Goal: Task Accomplishment & Management: Manage account settings

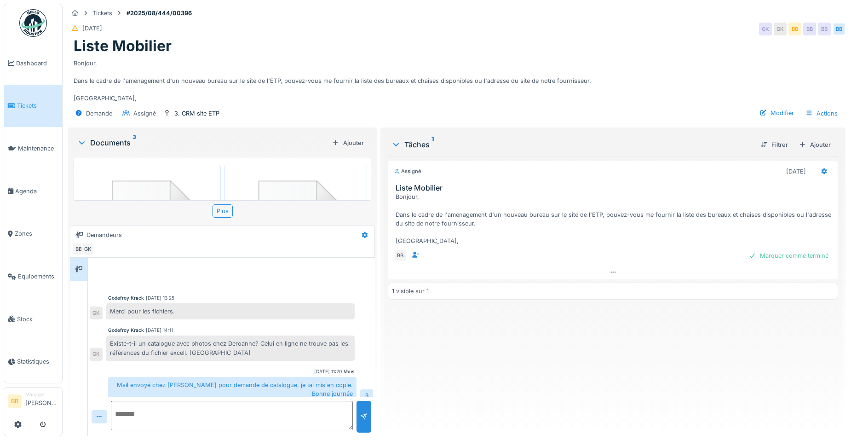
scroll to position [435, 0]
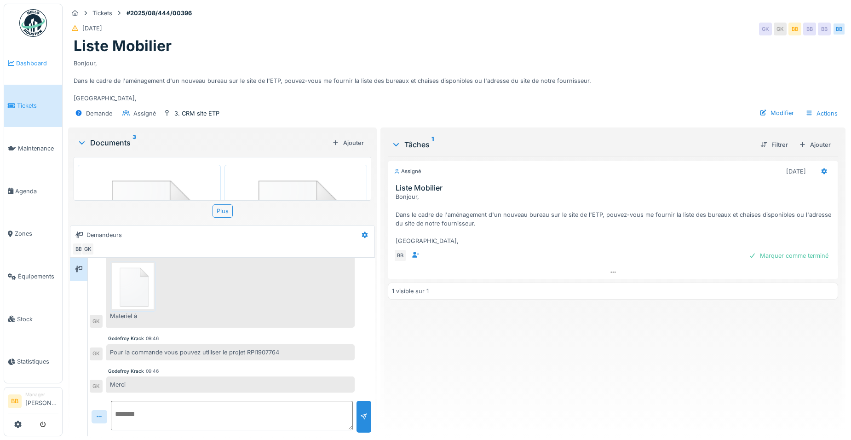
click at [30, 66] on span "Dashboard" at bounding box center [37, 63] width 42 height 9
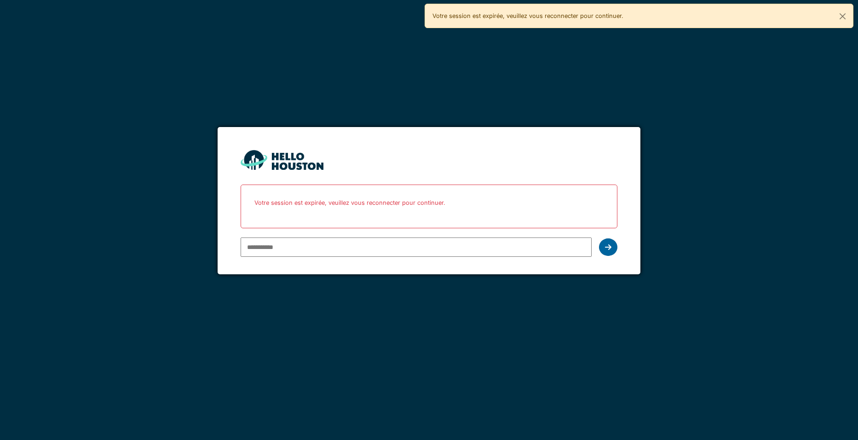
type input "**********"
click at [608, 244] on icon at bounding box center [608, 246] width 6 height 7
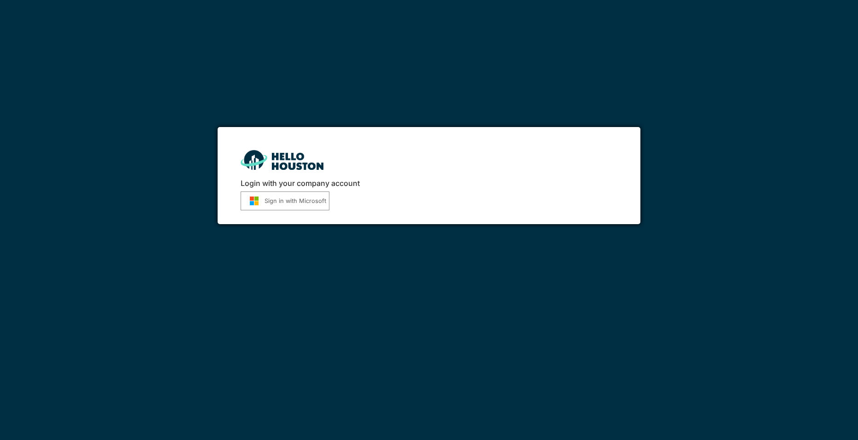
click at [313, 205] on button "Sign in with Microsoft" at bounding box center [284, 200] width 89 height 19
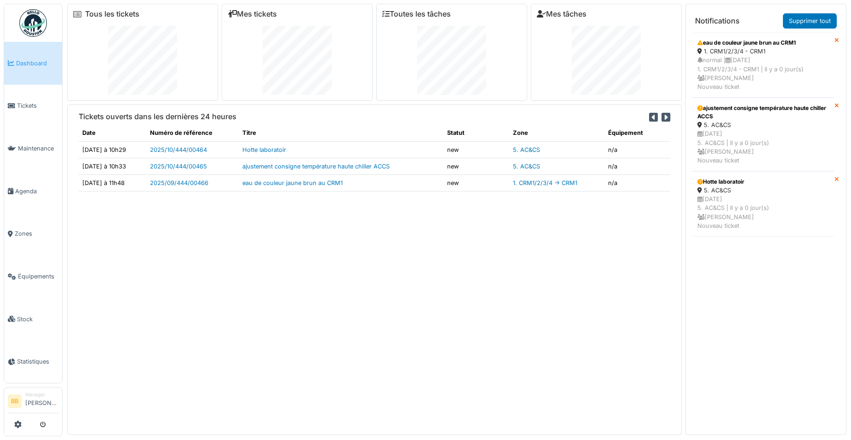
click at [200, 177] on td "2025/09/444/00466" at bounding box center [192, 182] width 92 height 17
click at [200, 181] on link "2025/09/444/00466" at bounding box center [179, 182] width 58 height 7
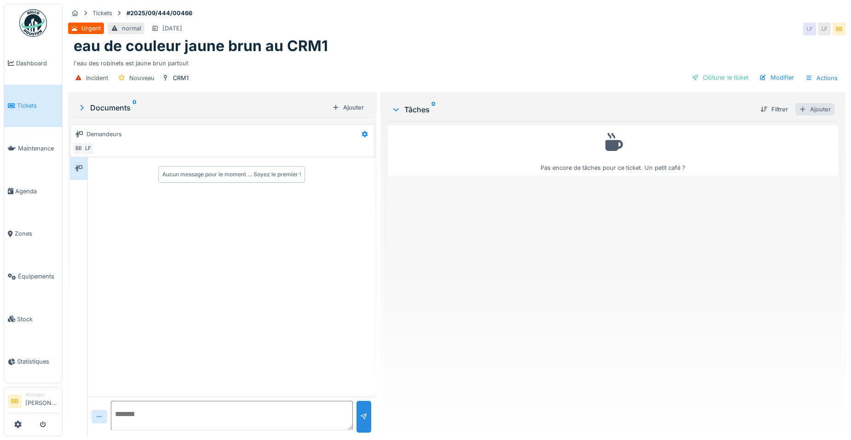
click at [802, 109] on div "Ajouter" at bounding box center [814, 109] width 39 height 12
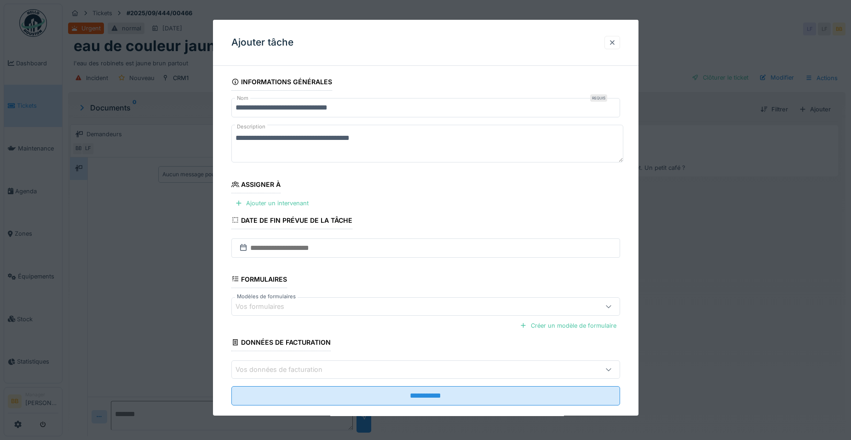
click at [616, 42] on div at bounding box center [611, 42] width 7 height 9
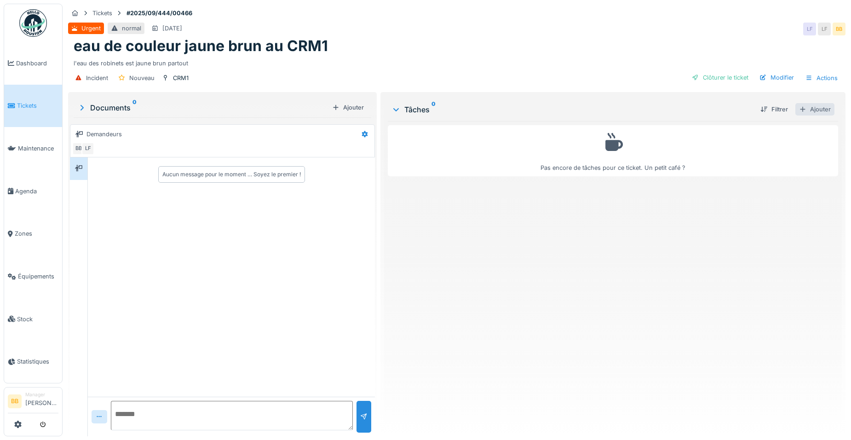
click at [803, 109] on div "Ajouter" at bounding box center [814, 109] width 39 height 12
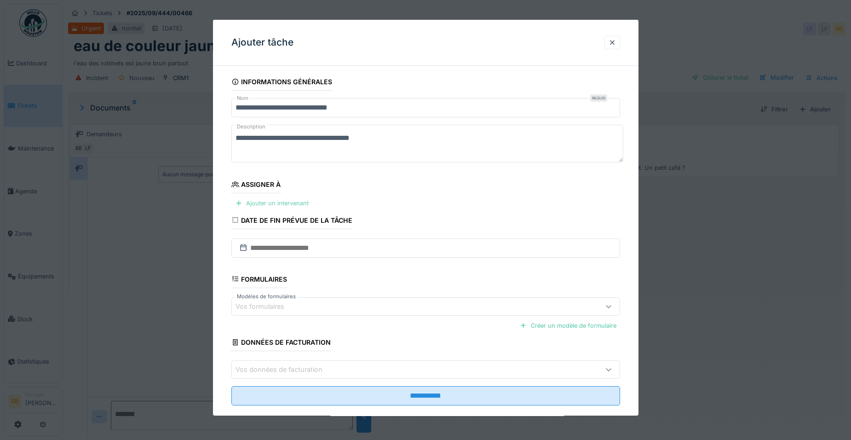
click at [271, 200] on div "Ajouter un intervenant" at bounding box center [271, 203] width 81 height 12
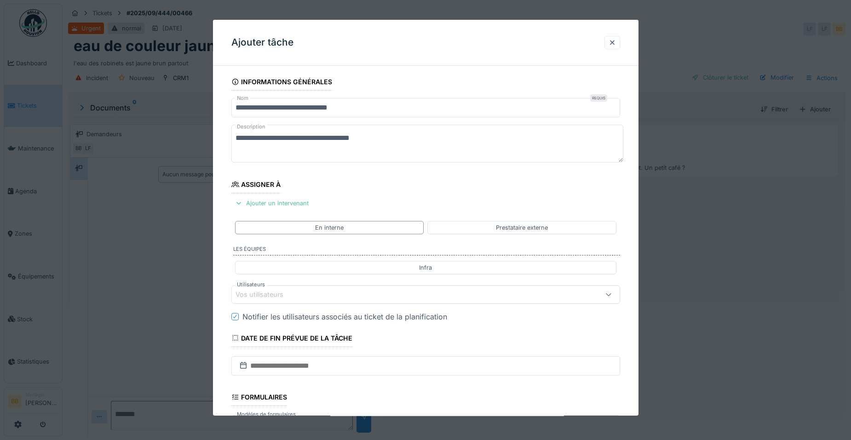
click at [285, 300] on div "Vos utilisateurs" at bounding box center [425, 294] width 389 height 18
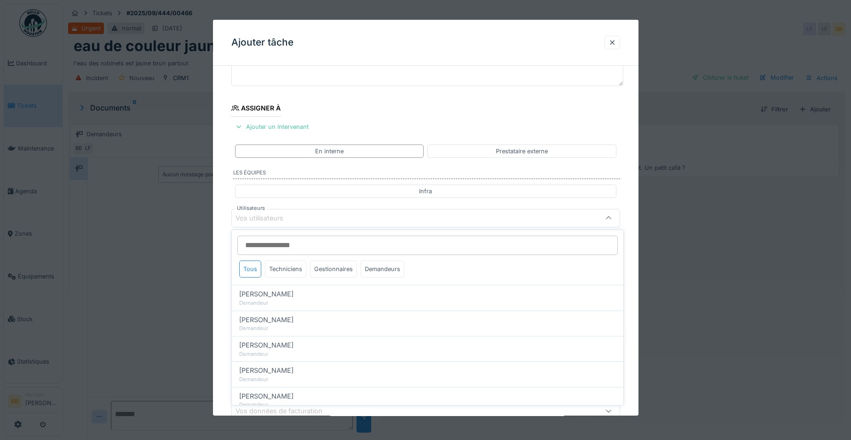
scroll to position [77, 0]
click at [292, 271] on div "Techniciens" at bounding box center [285, 268] width 41 height 17
click at [312, 267] on div "Gestionnaires" at bounding box center [333, 268] width 47 height 17
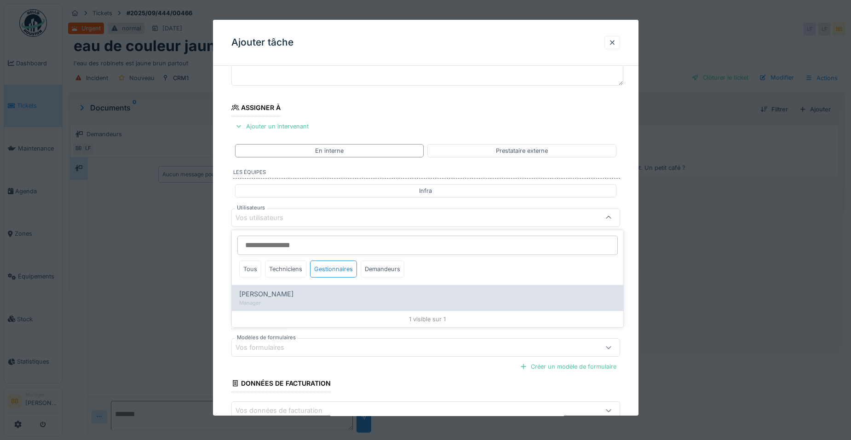
click at [307, 304] on div "Manager" at bounding box center [427, 303] width 377 height 8
type input "*****"
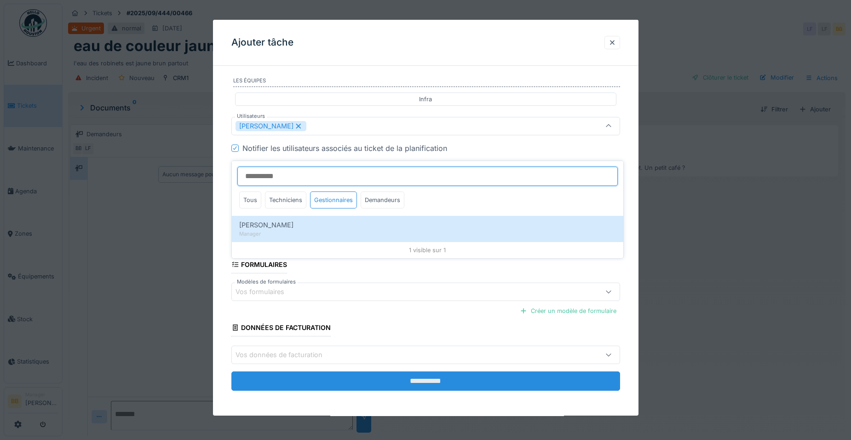
scroll to position [169, 0]
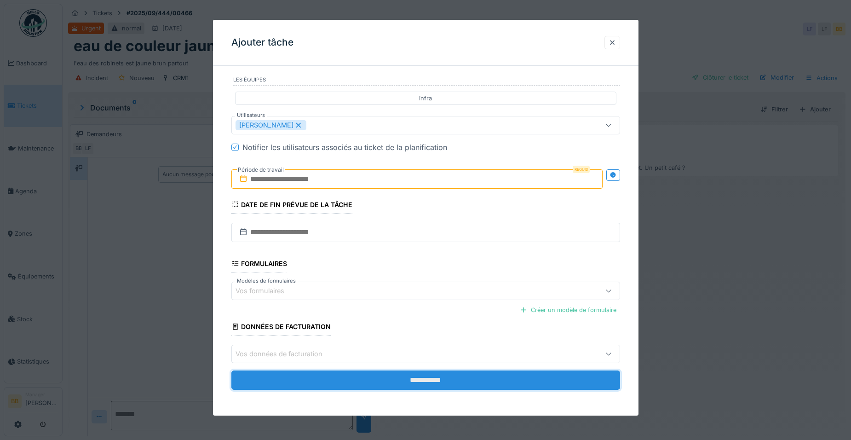
click at [413, 379] on input "**********" at bounding box center [425, 379] width 389 height 19
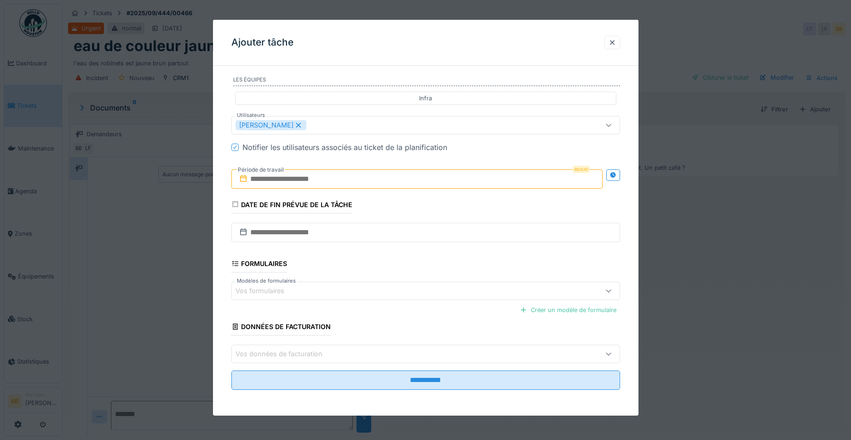
click at [300, 181] on input "text" at bounding box center [416, 178] width 371 height 19
click at [430, 281] on div "26" at bounding box center [433, 283] width 12 height 13
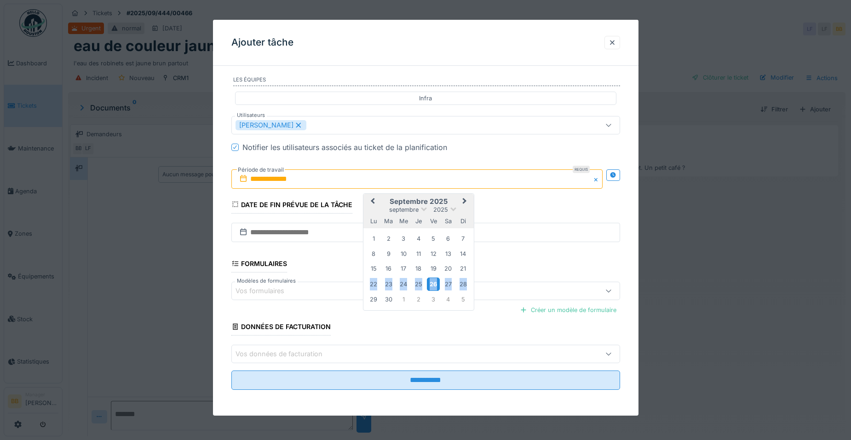
click at [430, 281] on div "26" at bounding box center [433, 283] width 12 height 13
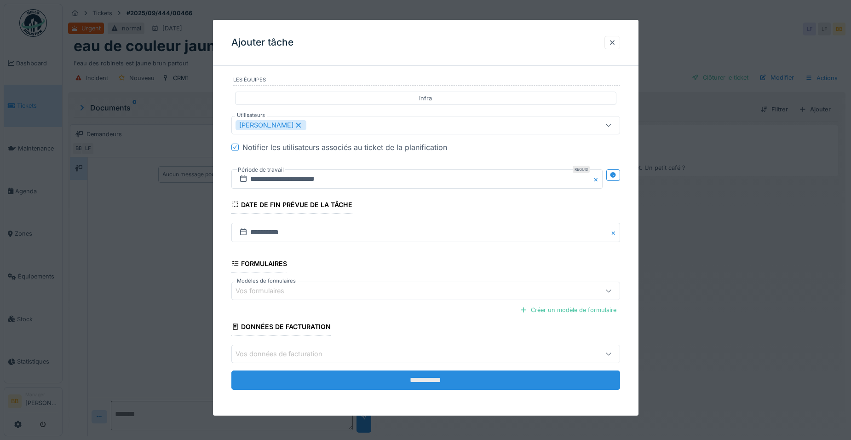
click at [452, 377] on input "**********" at bounding box center [425, 379] width 389 height 19
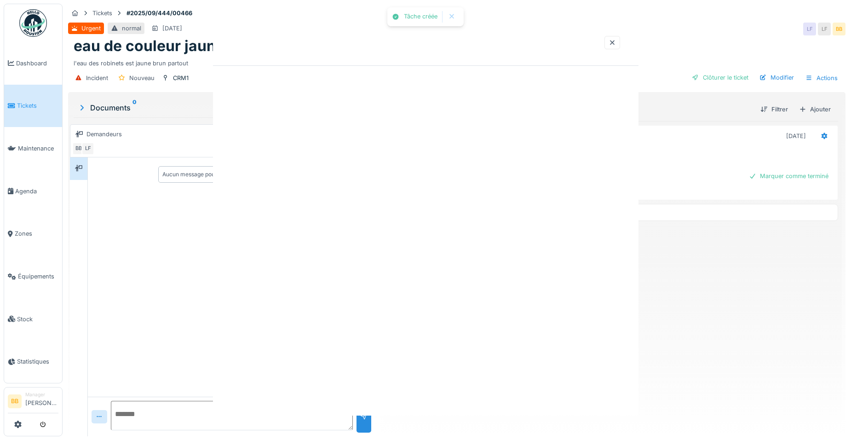
scroll to position [0, 0]
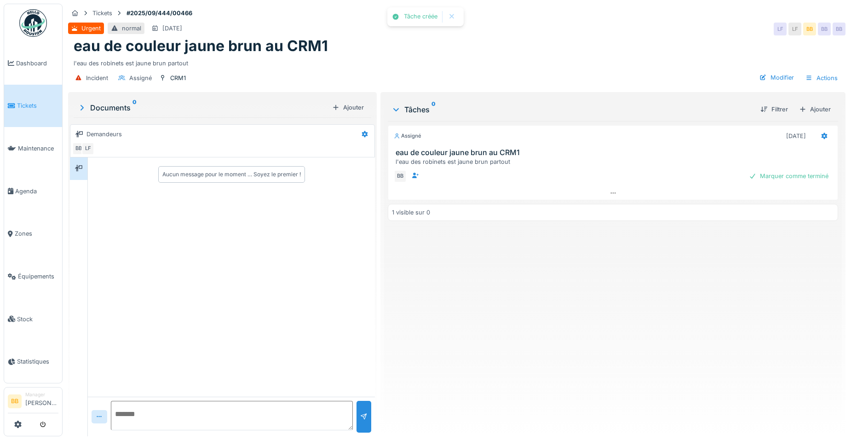
click at [216, 401] on textarea at bounding box center [232, 415] width 242 height 29
type textarea "*"
click at [758, 171] on div "Marquer comme terminé" at bounding box center [788, 176] width 87 height 12
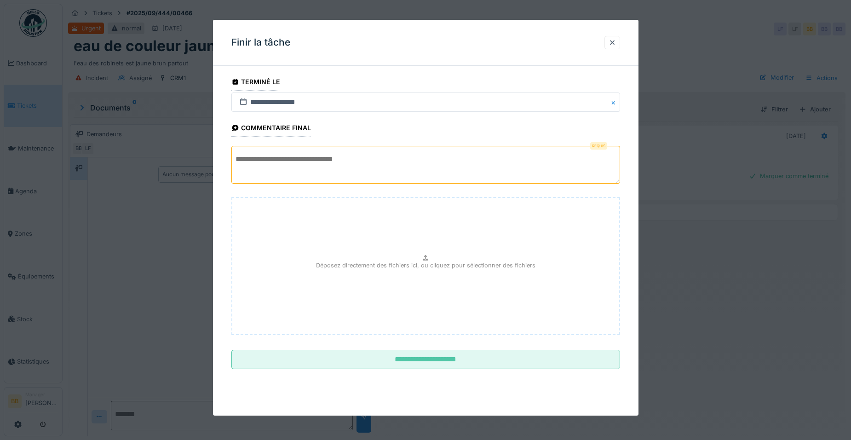
click at [423, 179] on textarea at bounding box center [425, 165] width 389 height 38
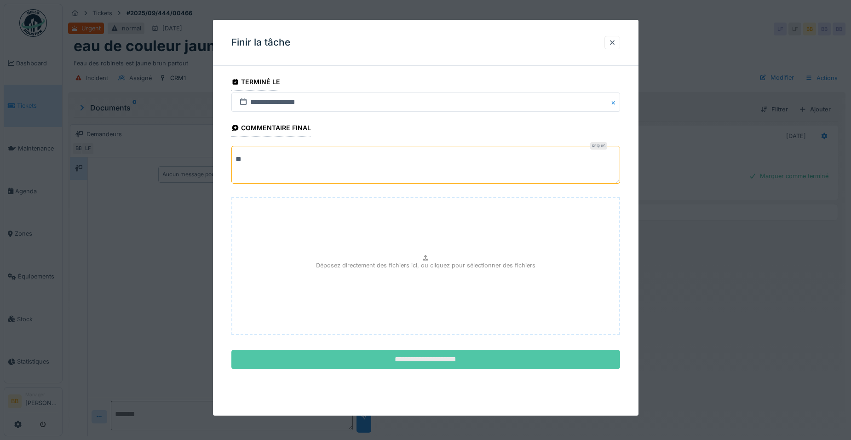
type textarea "**"
click at [440, 364] on input "**********" at bounding box center [425, 358] width 389 height 19
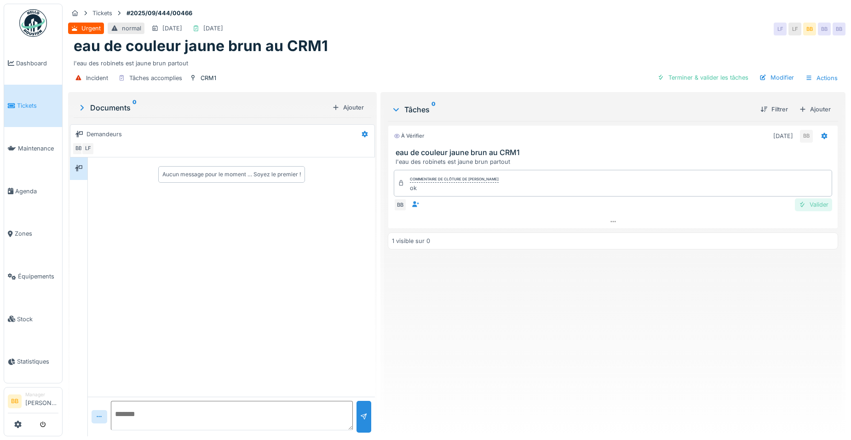
click at [811, 201] on div "Valider" at bounding box center [813, 204] width 37 height 12
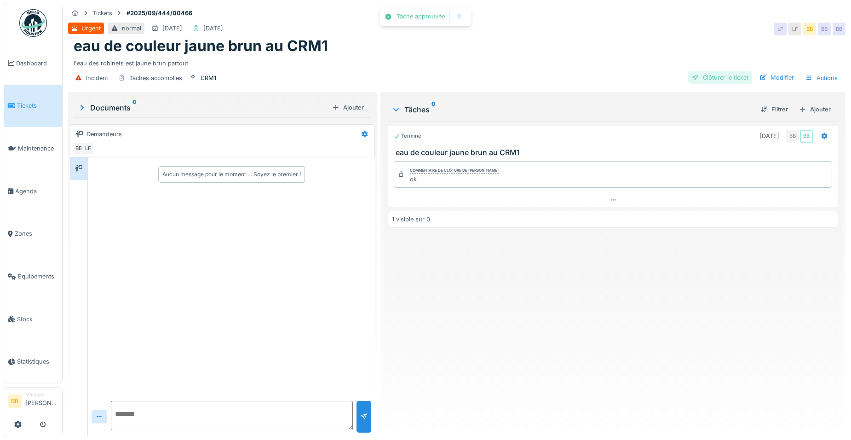
click at [715, 71] on div "Clôturer le ticket" at bounding box center [720, 77] width 64 height 12
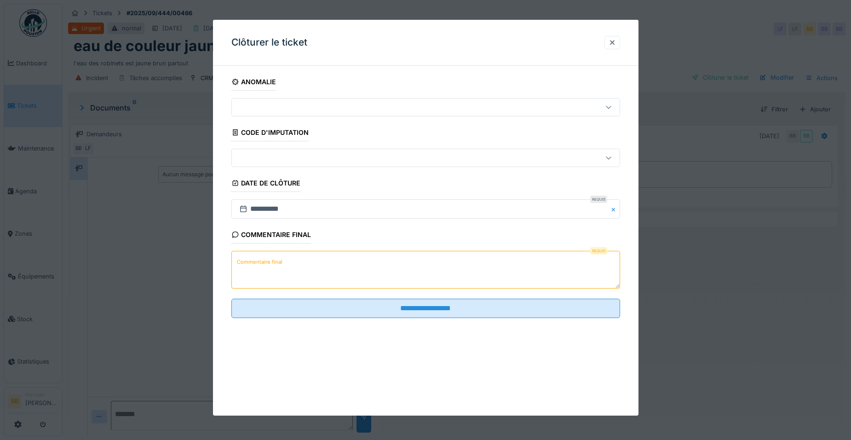
click at [295, 266] on textarea "Commentaire final" at bounding box center [425, 270] width 389 height 38
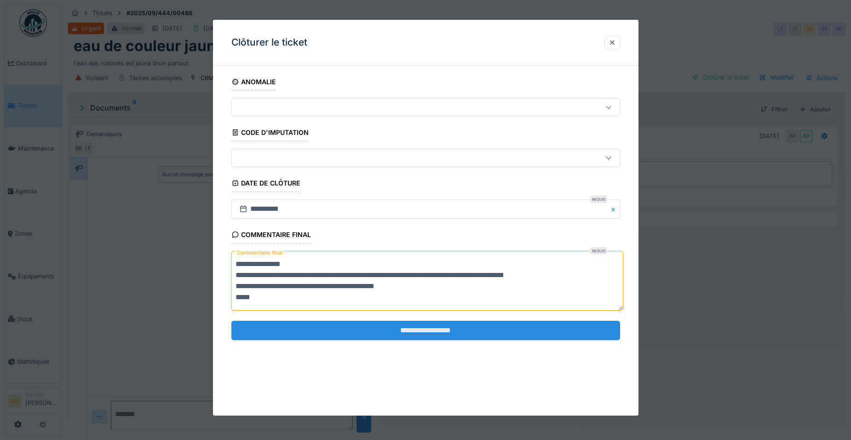
type textarea "**********"
click at [477, 336] on input "**********" at bounding box center [425, 329] width 389 height 19
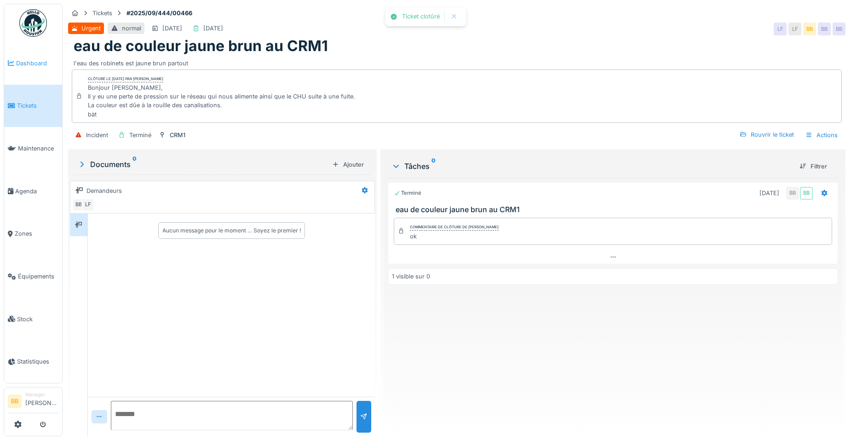
click at [27, 59] on span "Dashboard" at bounding box center [37, 63] width 42 height 9
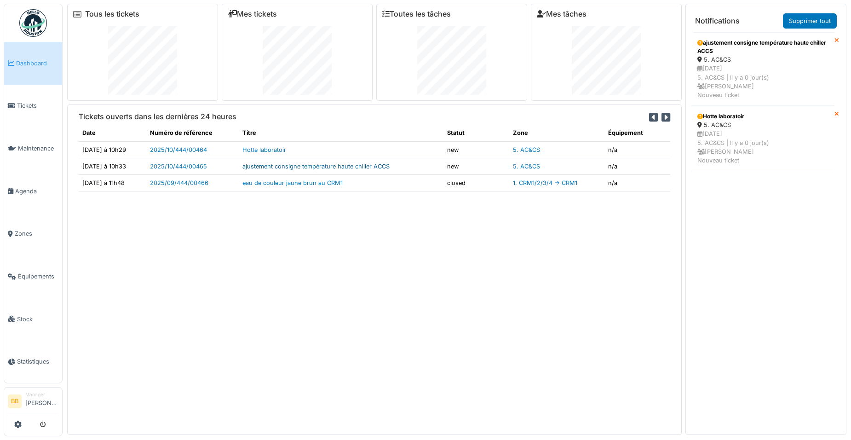
click at [262, 168] on link "ajustement consigne température haute chiller ACCS" at bounding box center [315, 166] width 147 height 7
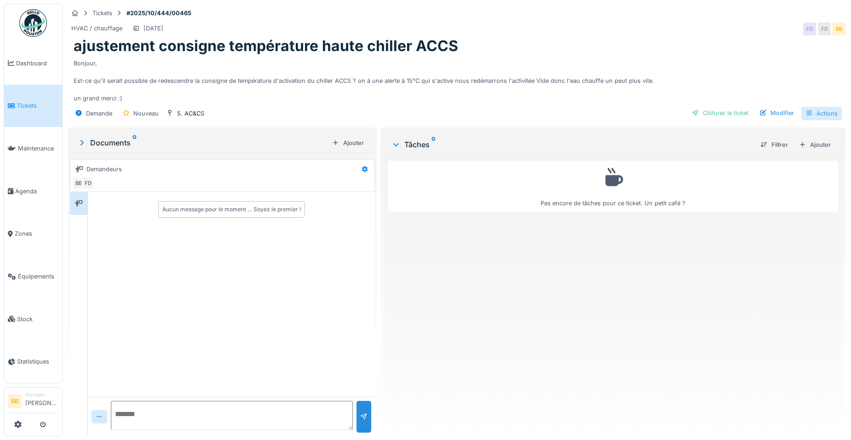
click at [820, 117] on div "Actions" at bounding box center [821, 113] width 40 height 13
click at [623, 114] on div "Demande Nouveau 5. AC&CS Clôturer le ticket Modifier Actions" at bounding box center [456, 113] width 777 height 21
click at [799, 142] on div at bounding box center [802, 144] width 7 height 9
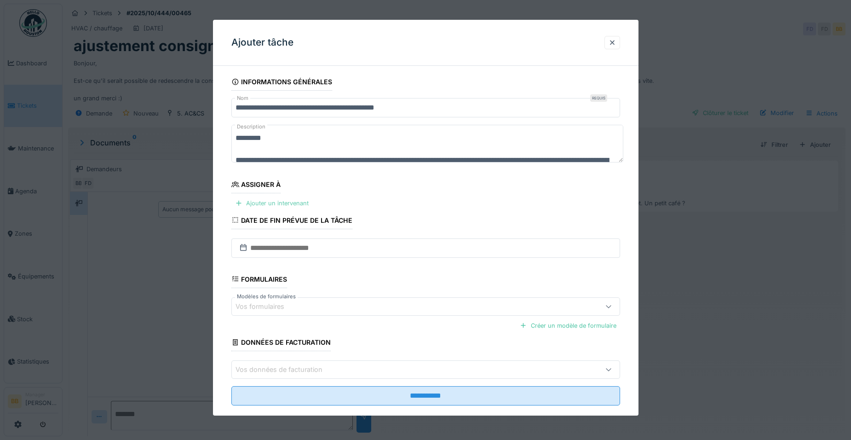
click at [257, 202] on div "Ajouter un intervenant" at bounding box center [271, 203] width 81 height 12
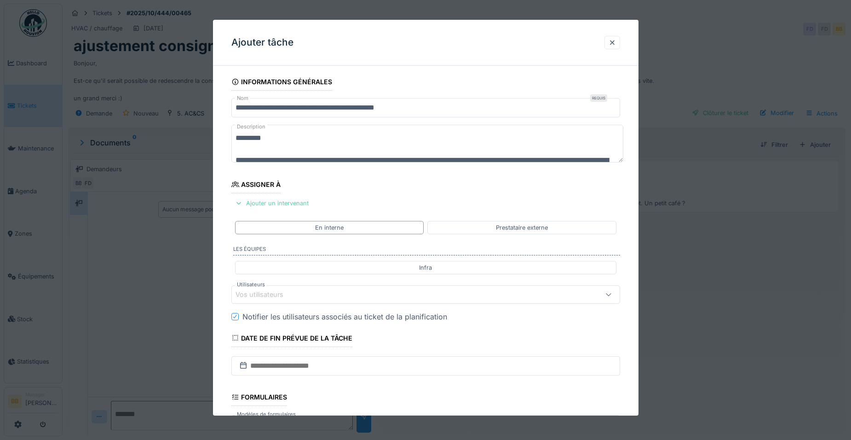
click at [289, 204] on div "Ajouter un intervenant" at bounding box center [271, 203] width 81 height 12
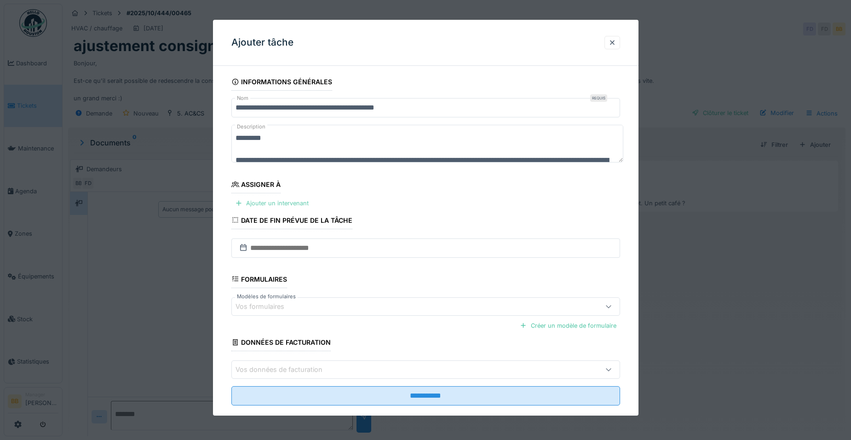
click at [289, 204] on div "Ajouter un intervenant" at bounding box center [271, 203] width 81 height 12
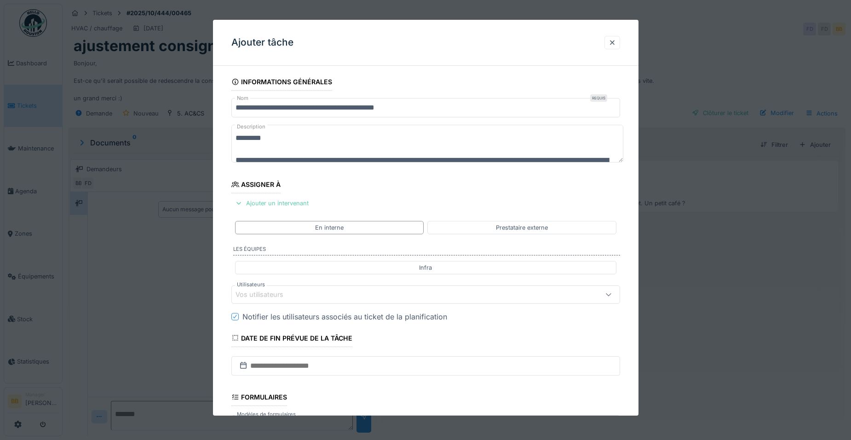
click at [289, 204] on div "Ajouter un intervenant" at bounding box center [271, 203] width 81 height 12
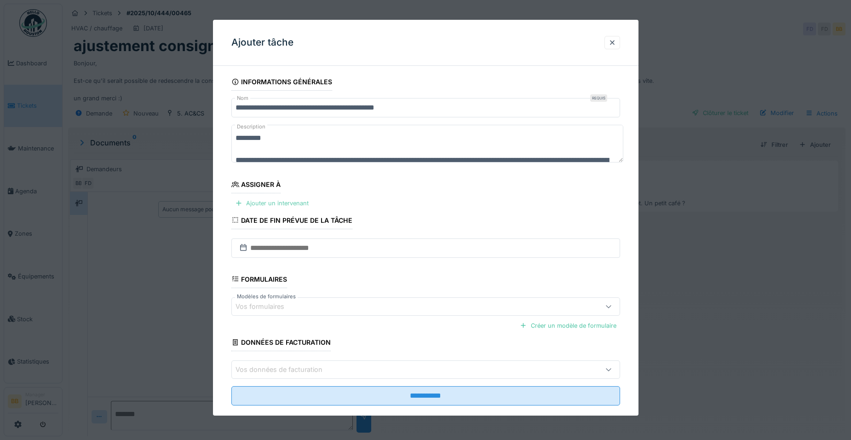
click at [289, 204] on div "Ajouter un intervenant" at bounding box center [271, 203] width 81 height 12
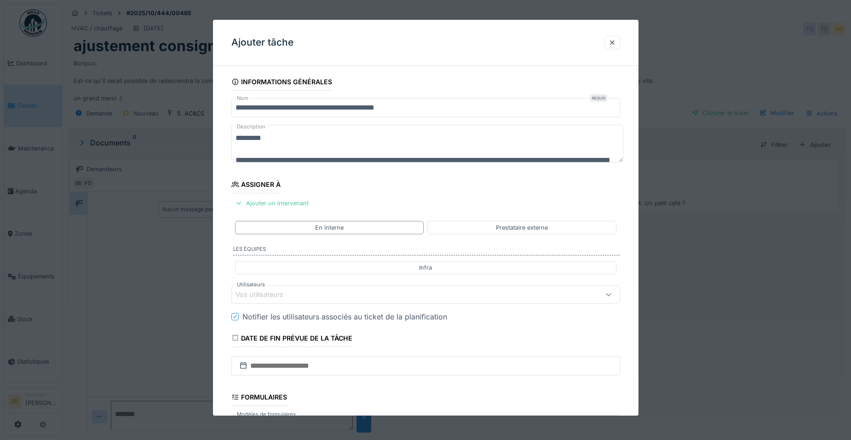
click at [271, 293] on div "Vos utilisateurs" at bounding box center [265, 294] width 61 height 10
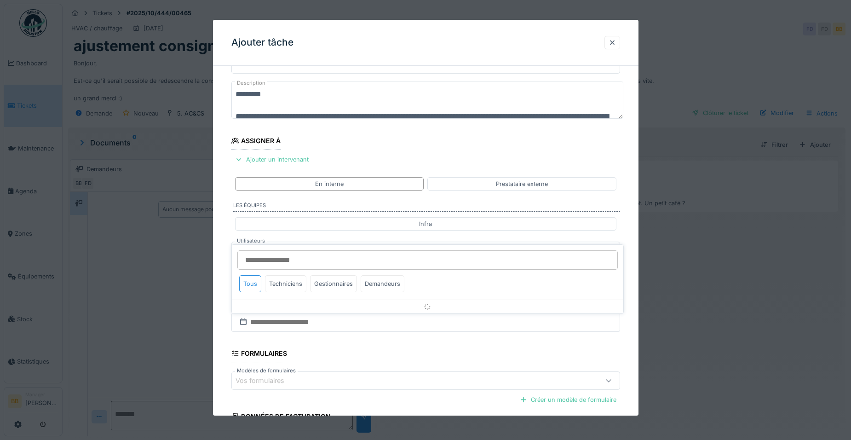
scroll to position [77, 0]
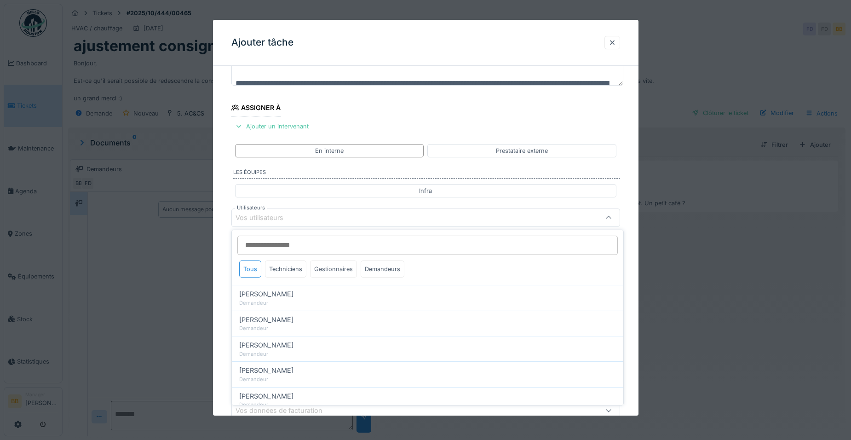
click at [319, 269] on div "Gestionnaires" at bounding box center [333, 268] width 47 height 17
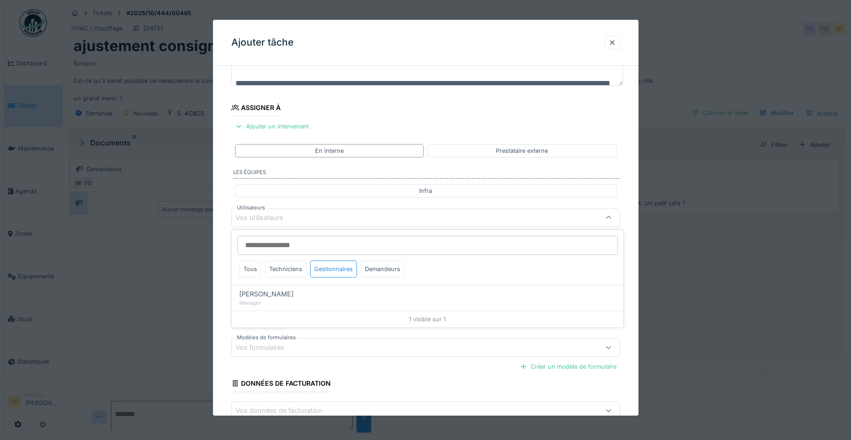
click at [307, 270] on div "Tous Techniciens Gestionnaires Demandeurs" at bounding box center [321, 270] width 172 height 21
click at [300, 270] on div "Techniciens" at bounding box center [285, 268] width 41 height 17
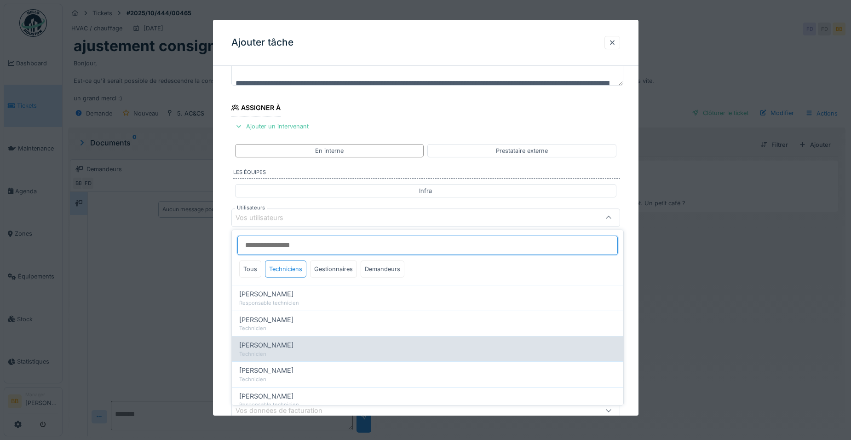
scroll to position [24, 0]
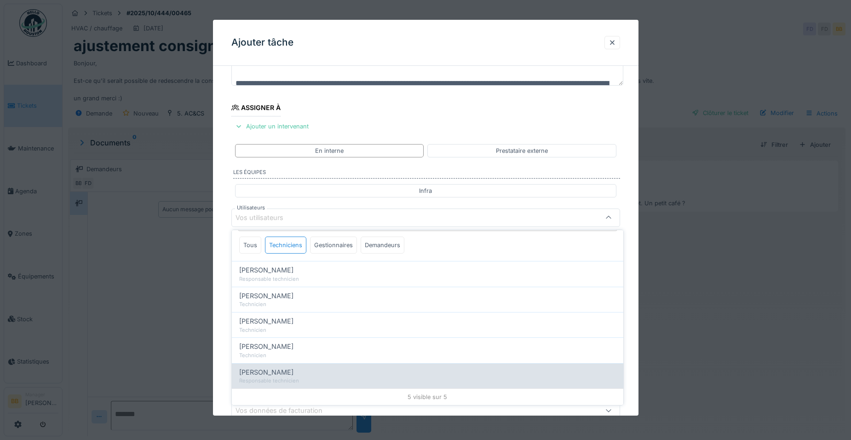
click at [285, 372] on span "[PERSON_NAME]" at bounding box center [266, 372] width 54 height 10
type input "*****"
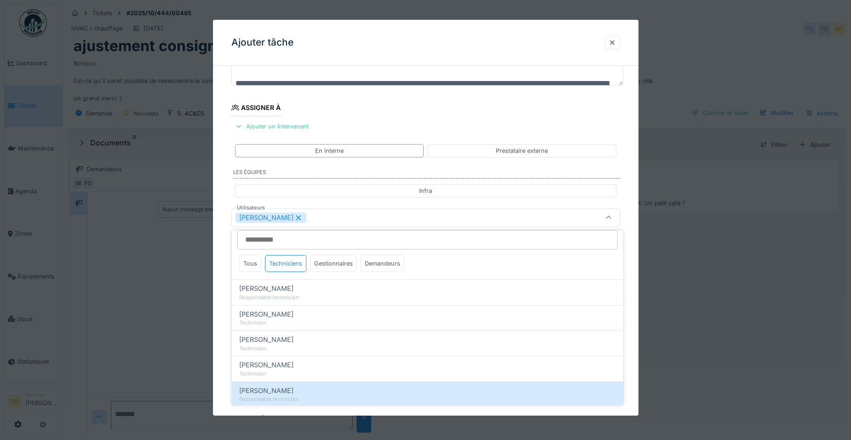
click at [158, 290] on div at bounding box center [425, 220] width 851 height 440
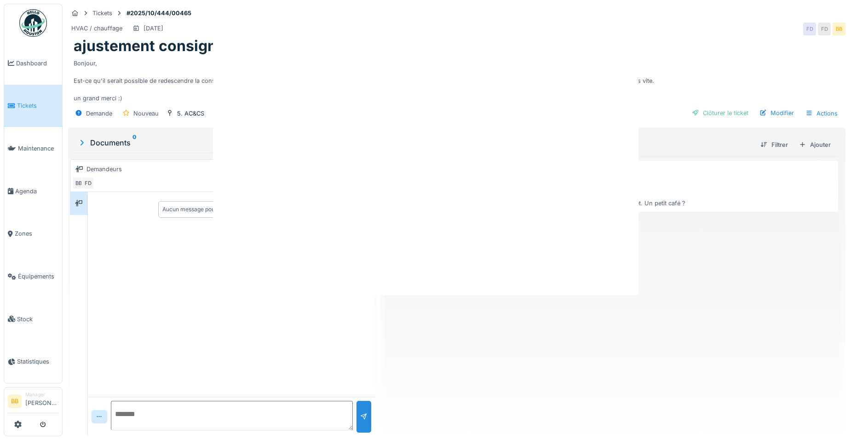
scroll to position [0, 0]
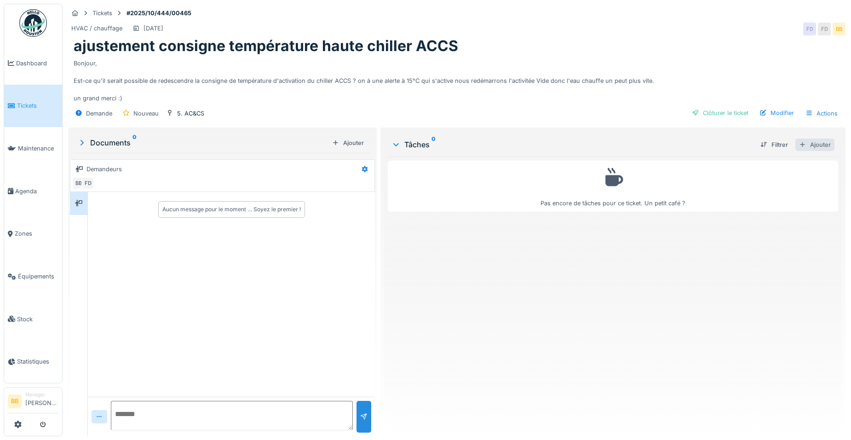
click at [803, 142] on div "Ajouter" at bounding box center [814, 144] width 39 height 12
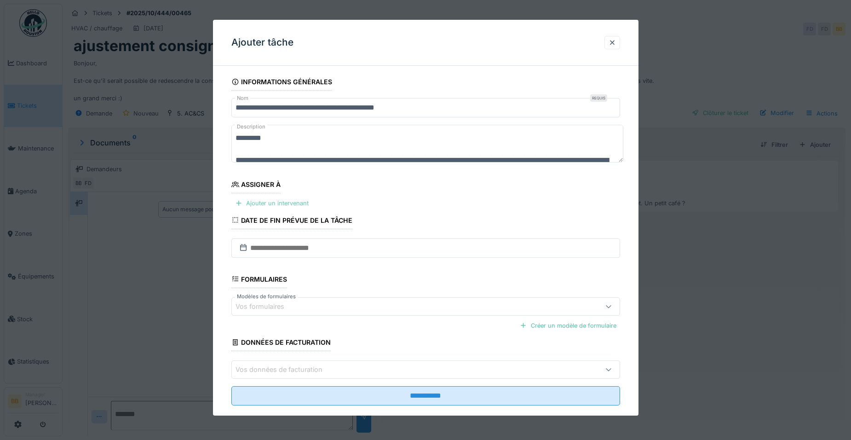
click at [290, 200] on div "Ajouter un intervenant" at bounding box center [271, 203] width 81 height 12
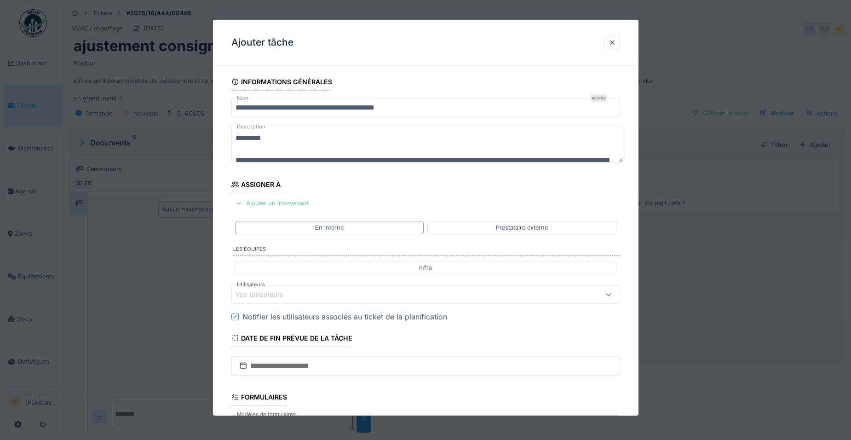
click at [290, 200] on div "Ajouter un intervenant" at bounding box center [271, 203] width 81 height 12
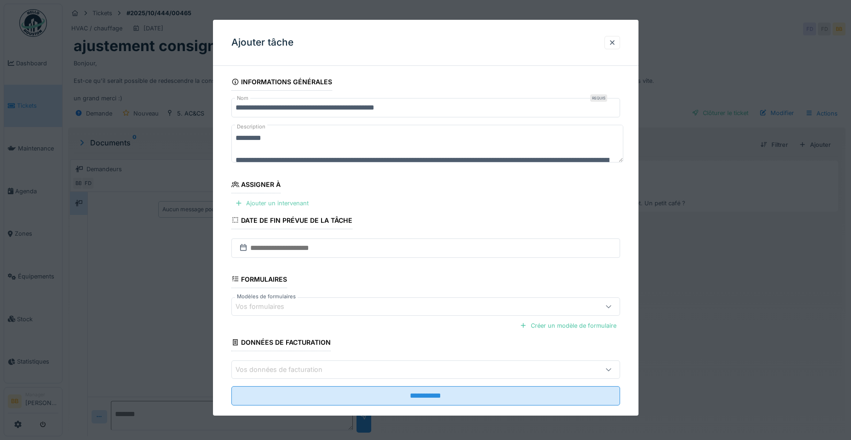
click at [290, 200] on div "Ajouter un intervenant" at bounding box center [271, 203] width 81 height 12
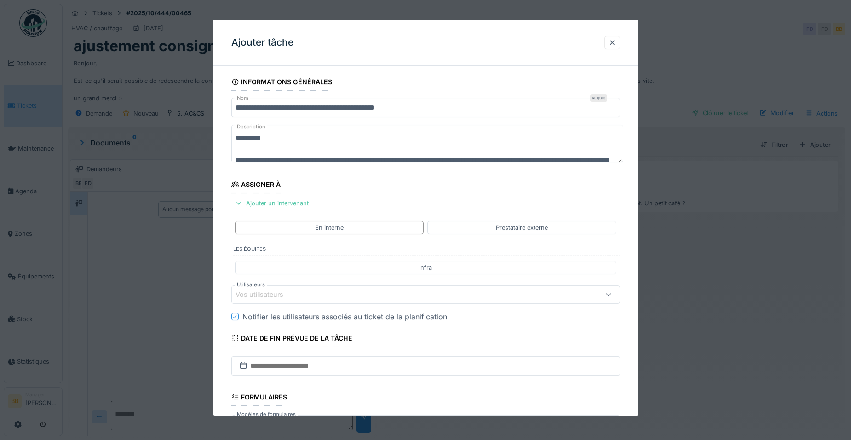
click at [286, 296] on div "Vos utilisateurs" at bounding box center [265, 294] width 61 height 10
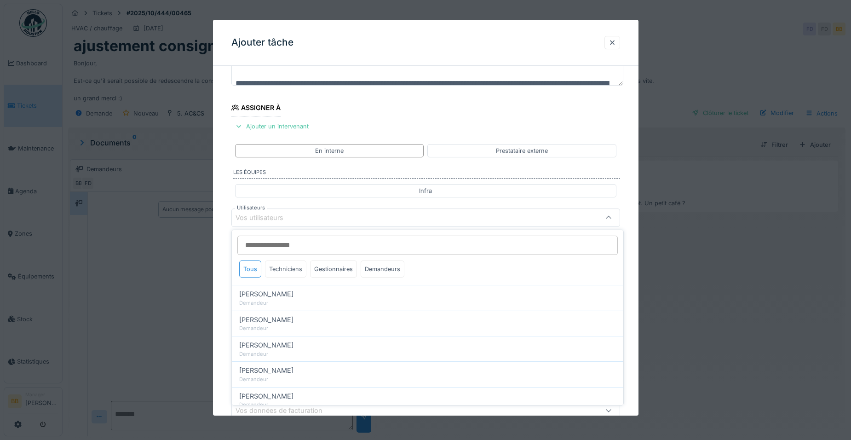
click at [293, 274] on div "Techniciens" at bounding box center [285, 268] width 41 height 17
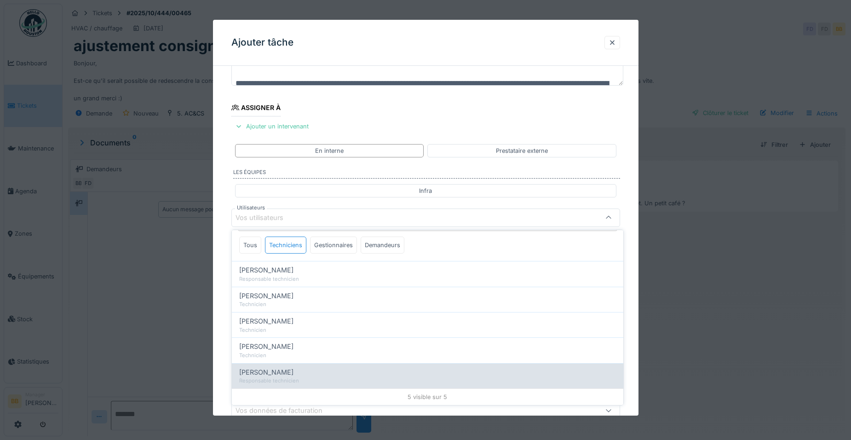
click at [269, 373] on span "[PERSON_NAME]" at bounding box center [266, 372] width 54 height 10
type input "*****"
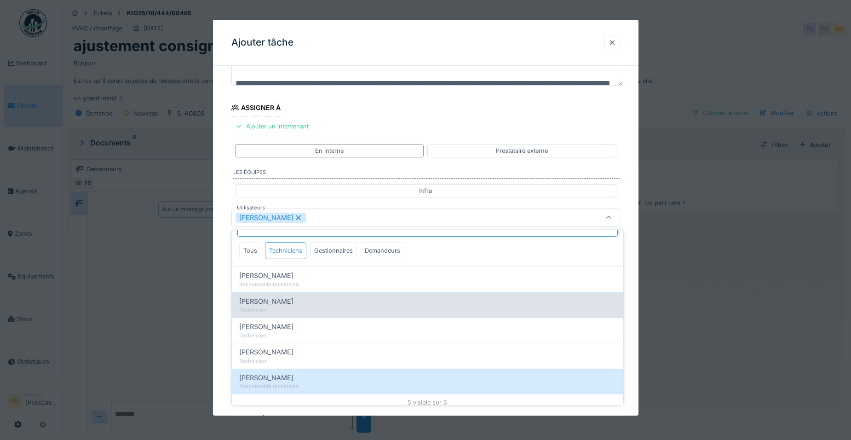
scroll to position [24, 0]
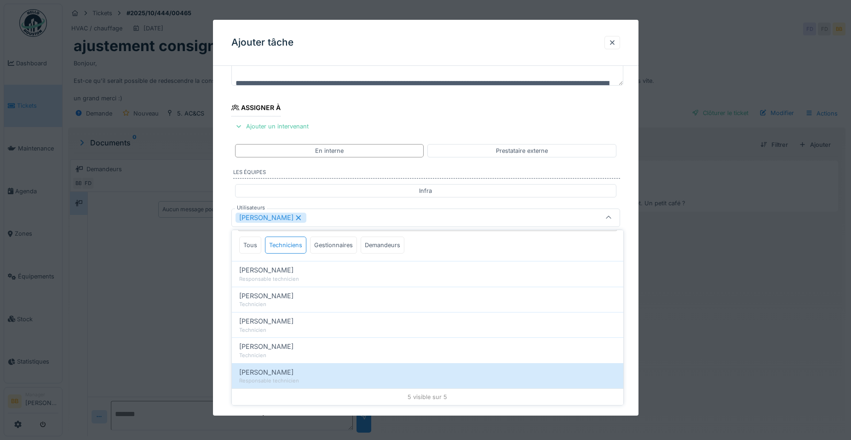
click at [491, 220] on div "[PERSON_NAME]" at bounding box center [402, 217] width 335 height 10
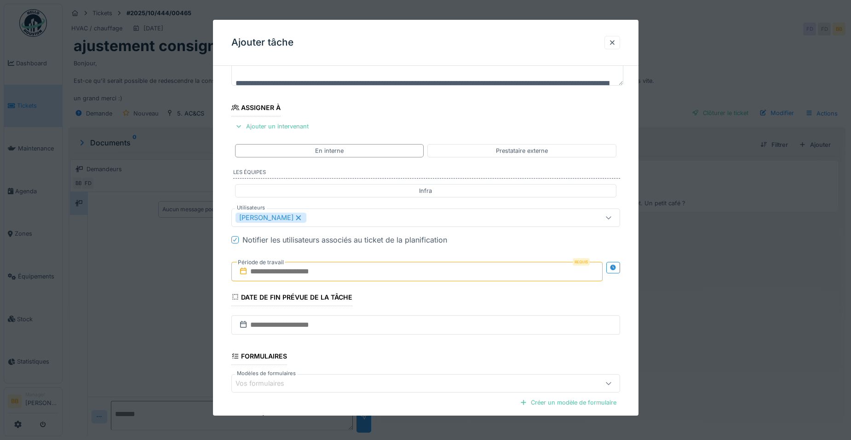
click at [442, 269] on input "text" at bounding box center [416, 271] width 371 height 19
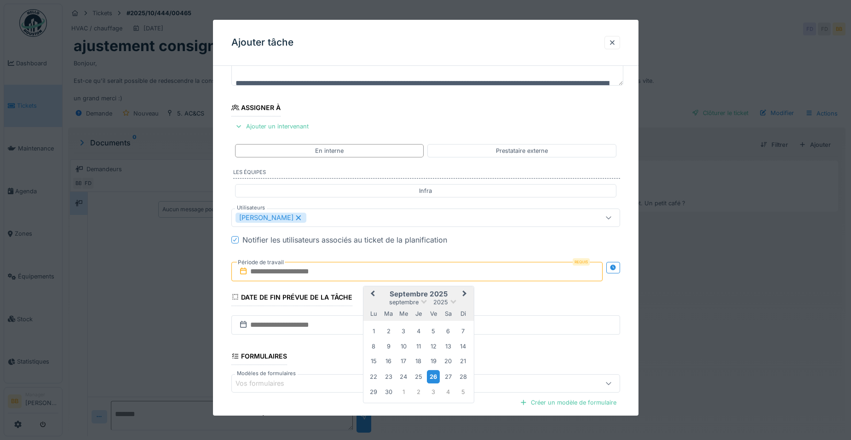
click at [431, 371] on div "26" at bounding box center [433, 376] width 12 height 13
click at [432, 390] on div "3" at bounding box center [433, 391] width 12 height 12
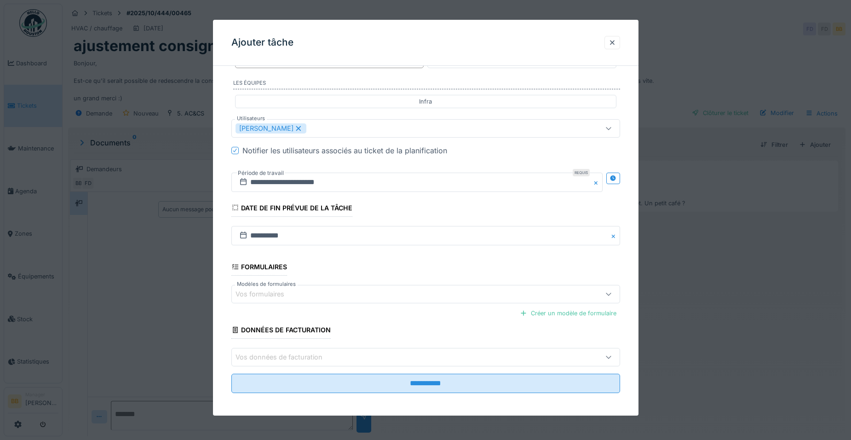
scroll to position [169, 0]
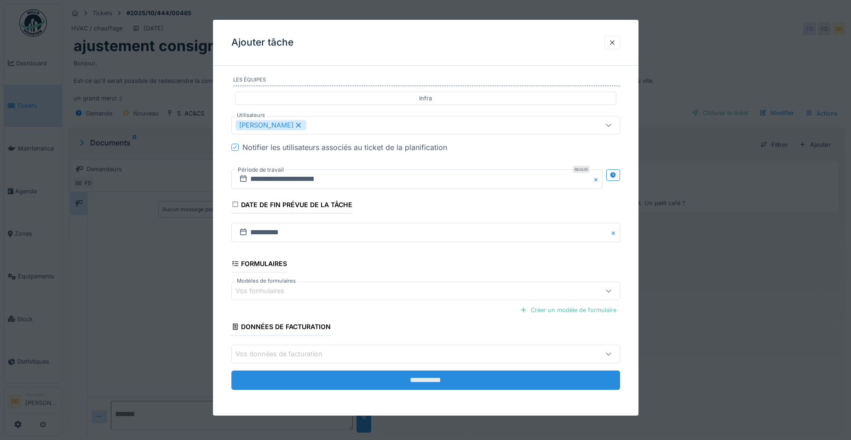
click at [433, 384] on input "**********" at bounding box center [425, 379] width 389 height 19
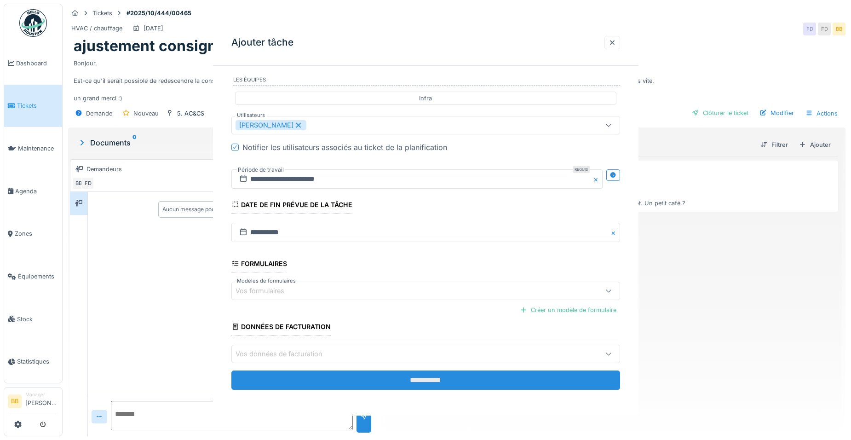
scroll to position [0, 0]
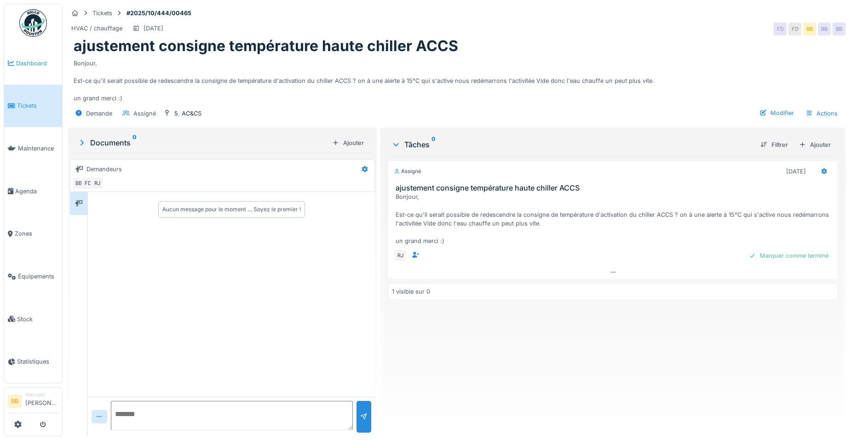
click at [28, 70] on link "Dashboard" at bounding box center [33, 63] width 58 height 43
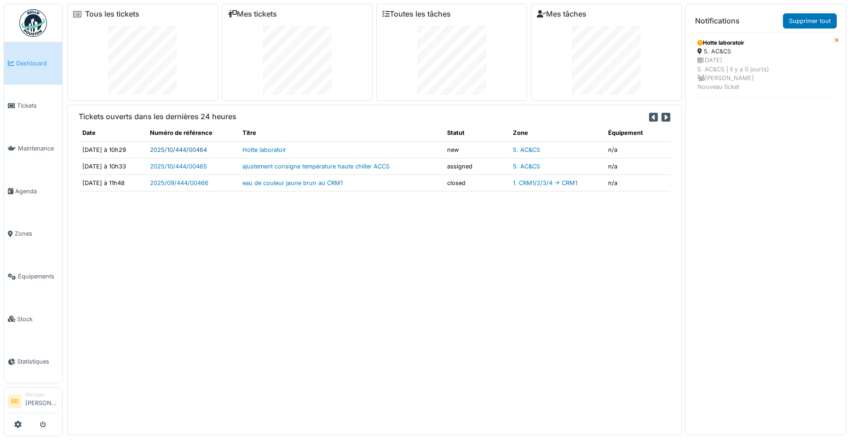
click at [185, 149] on link "2025/10/444/00464" at bounding box center [178, 149] width 57 height 7
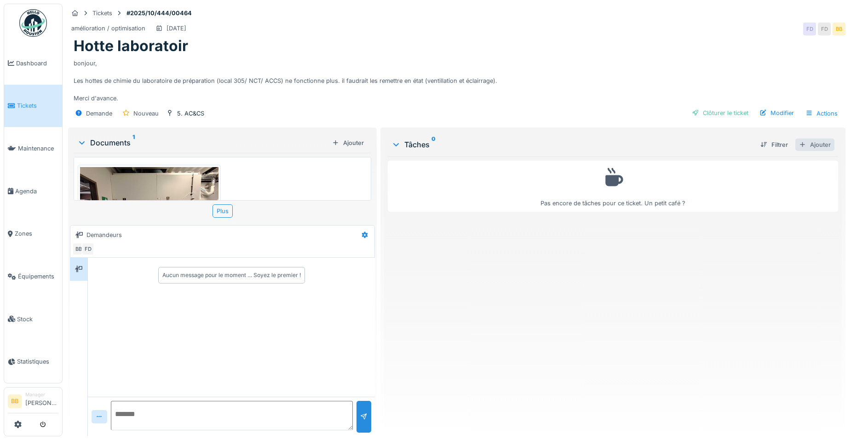
click at [811, 143] on div "Ajouter" at bounding box center [814, 144] width 39 height 12
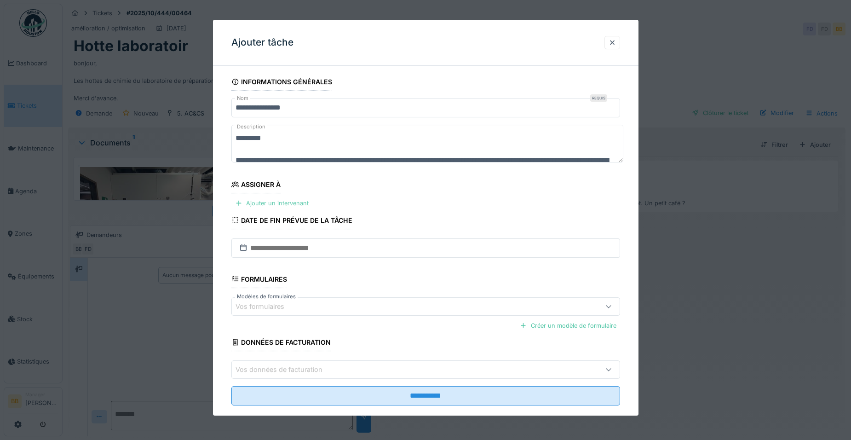
click at [306, 204] on div "Ajouter un intervenant" at bounding box center [271, 203] width 81 height 12
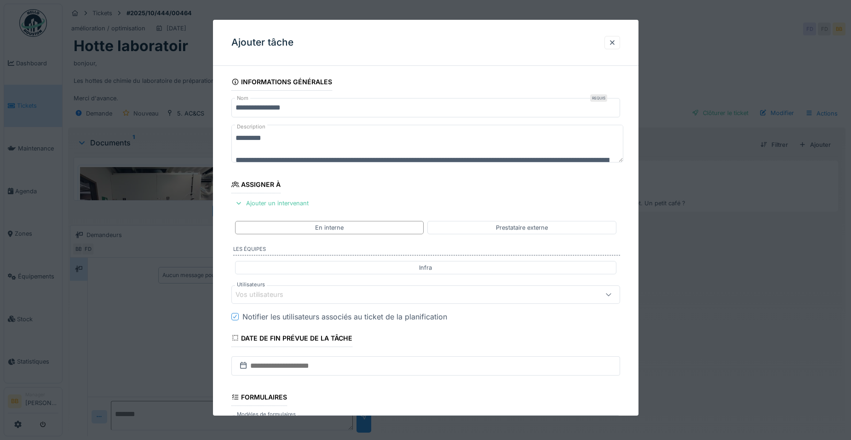
click at [298, 298] on div "Vos utilisateurs" at bounding box center [402, 294] width 335 height 10
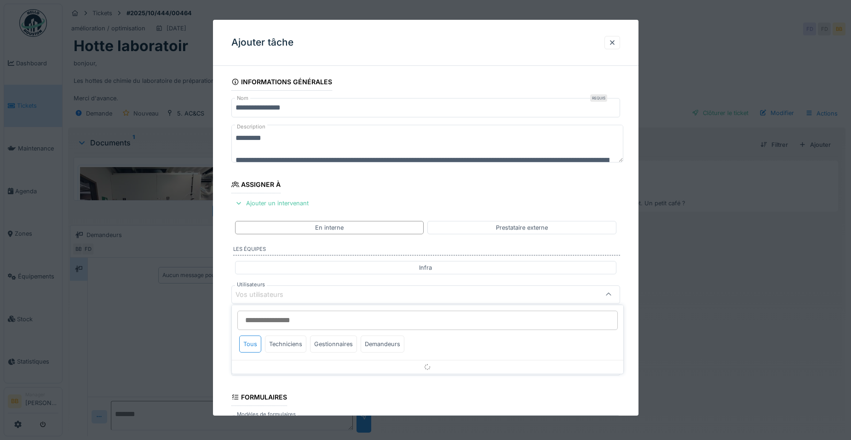
scroll to position [77, 0]
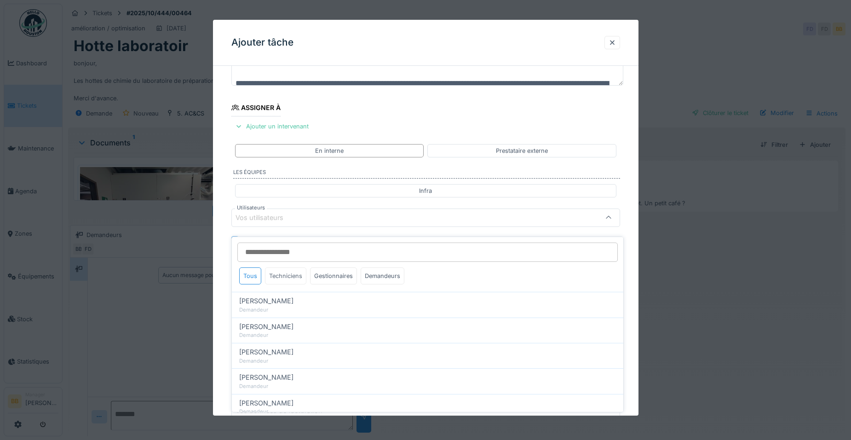
click at [286, 273] on div "Techniciens" at bounding box center [285, 275] width 41 height 17
click at [286, 271] on div "Techniciens" at bounding box center [285, 275] width 41 height 17
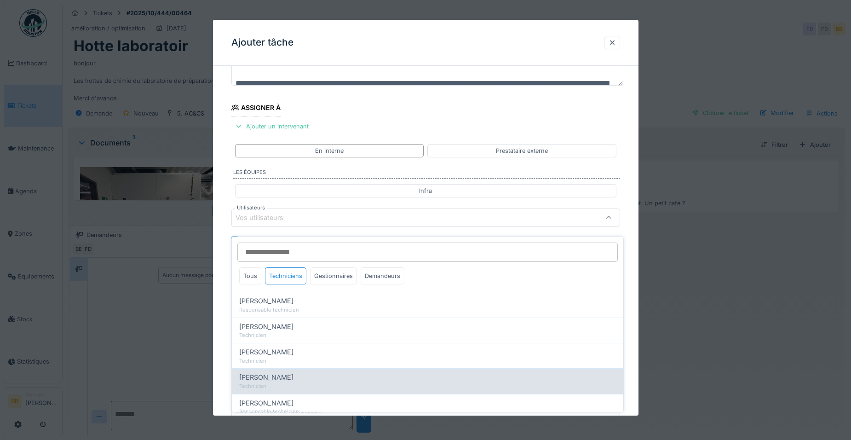
click at [271, 374] on span "[PERSON_NAME]" at bounding box center [266, 377] width 54 height 10
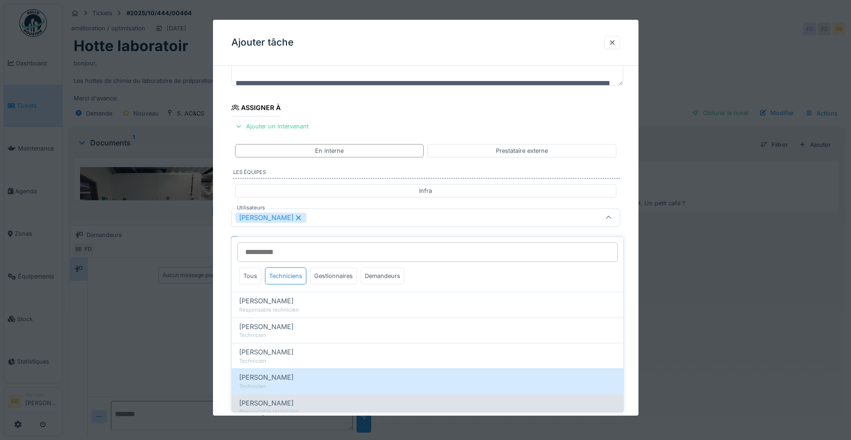
click at [293, 399] on div "[PERSON_NAME]" at bounding box center [427, 403] width 377 height 10
type input "**********"
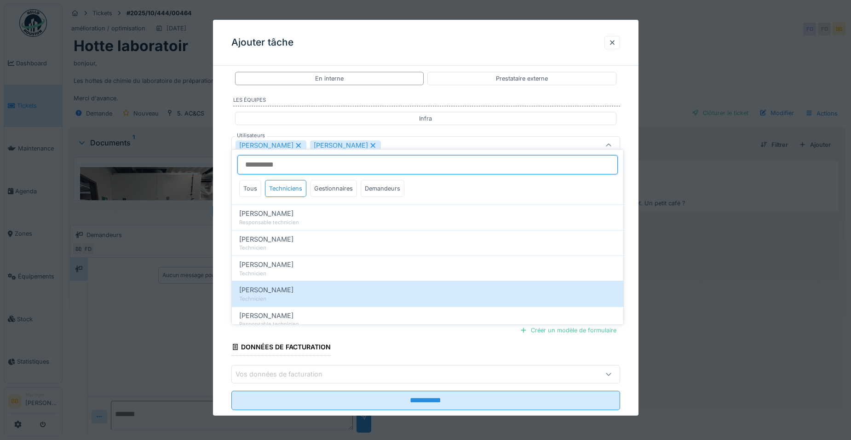
scroll to position [169, 0]
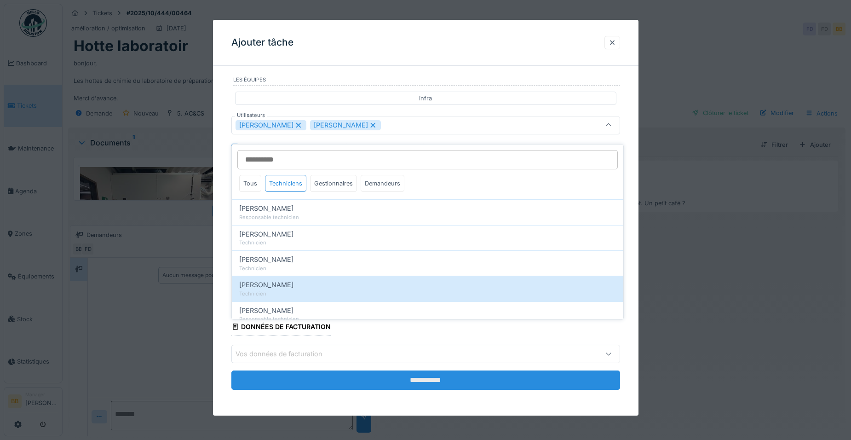
click at [592, 380] on input "**********" at bounding box center [425, 379] width 389 height 19
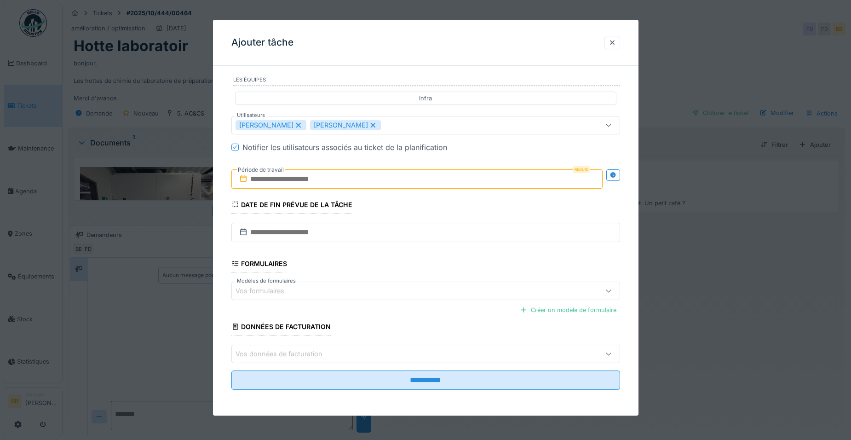
click at [393, 176] on input "text" at bounding box center [416, 178] width 371 height 19
click at [434, 284] on div "26" at bounding box center [433, 283] width 12 height 13
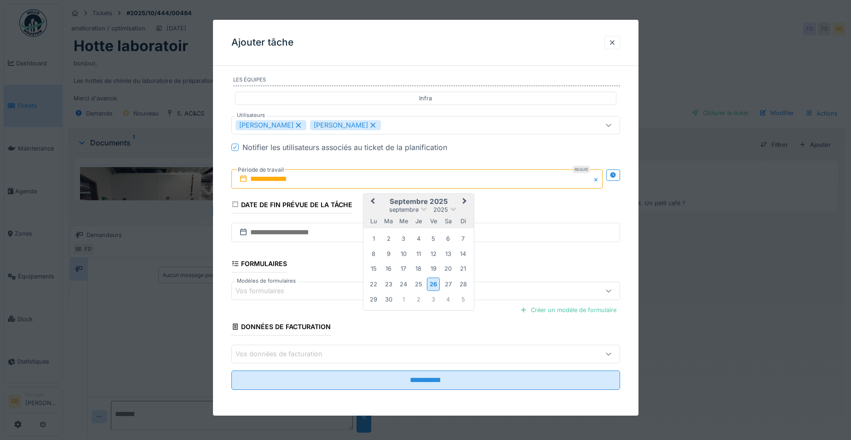
click at [464, 202] on span "Next Month" at bounding box center [464, 201] width 0 height 11
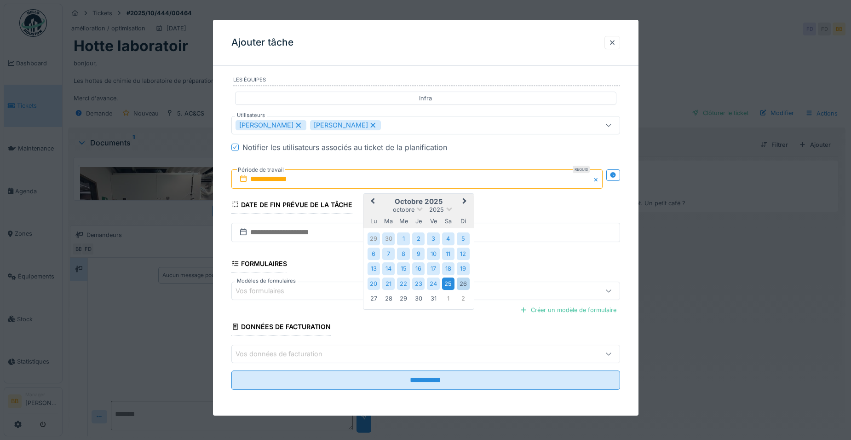
click at [449, 284] on div "25" at bounding box center [448, 283] width 12 height 12
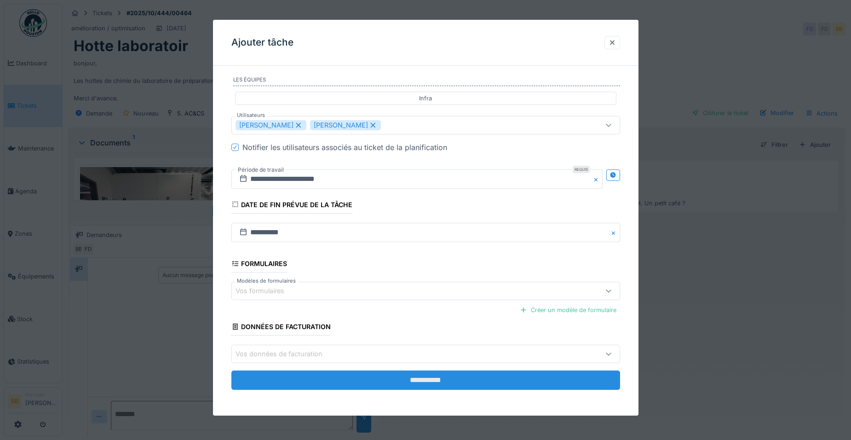
click at [383, 378] on input "**********" at bounding box center [425, 379] width 389 height 19
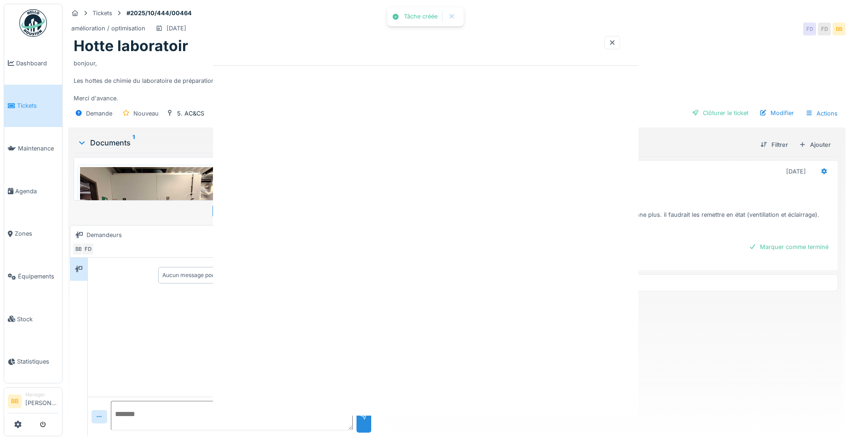
scroll to position [0, 0]
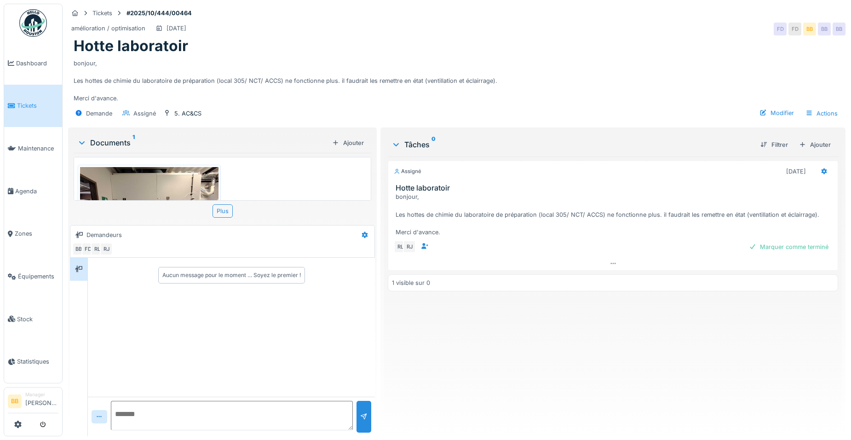
click at [144, 401] on textarea at bounding box center [232, 415] width 242 height 29
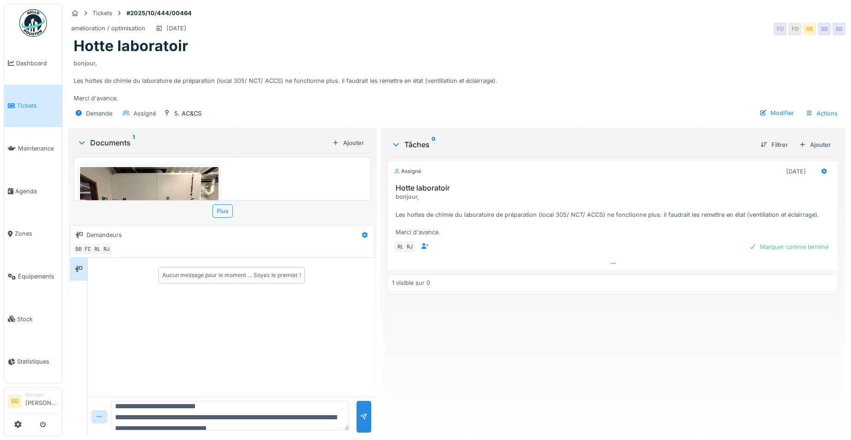
type textarea "**********"
